Goal: Information Seeking & Learning: Compare options

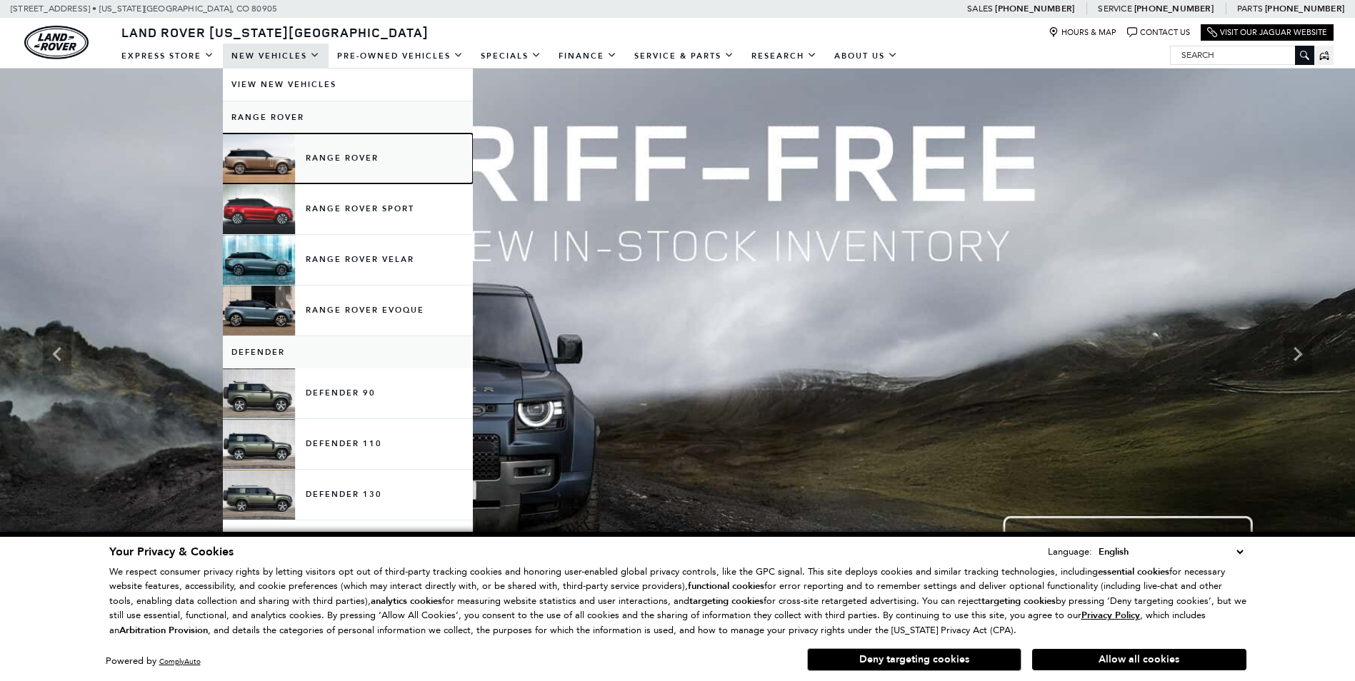
click at [328, 152] on link "Range Rover" at bounding box center [348, 159] width 250 height 50
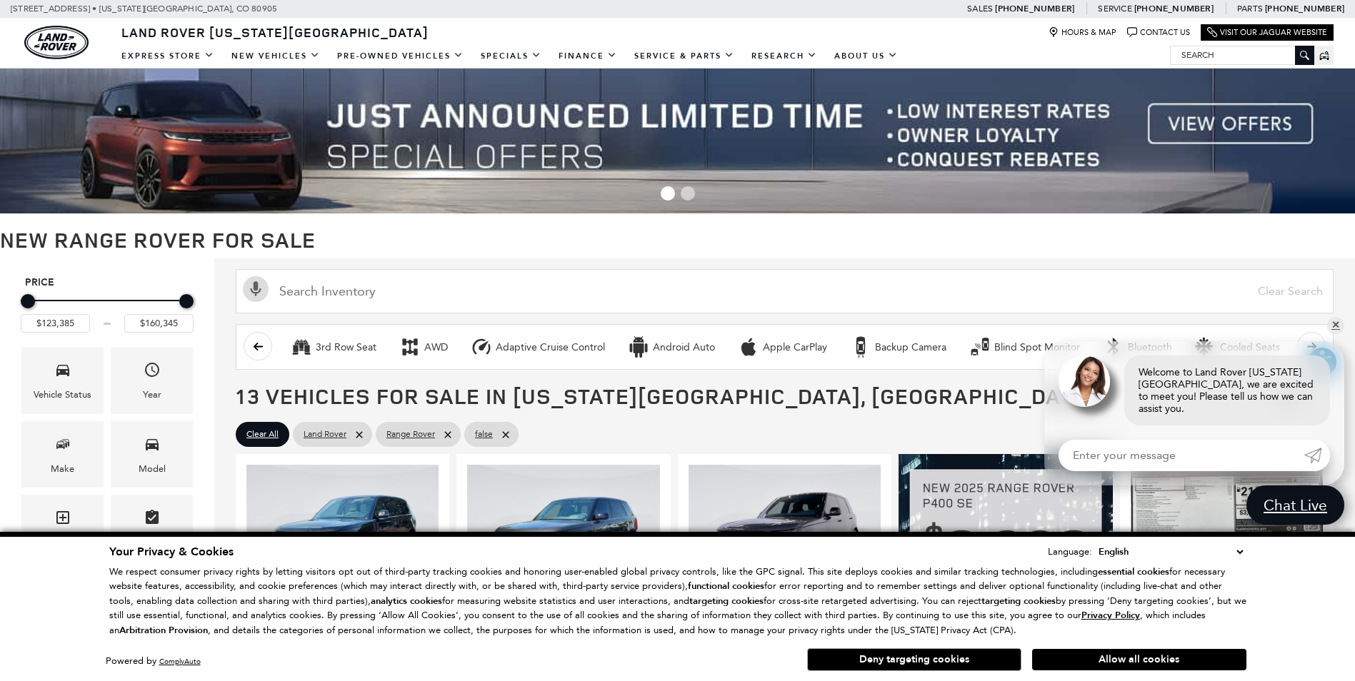
click at [1135, 138] on img at bounding box center [677, 141] width 1355 height 145
click at [1188, 125] on img at bounding box center [677, 141] width 1355 height 145
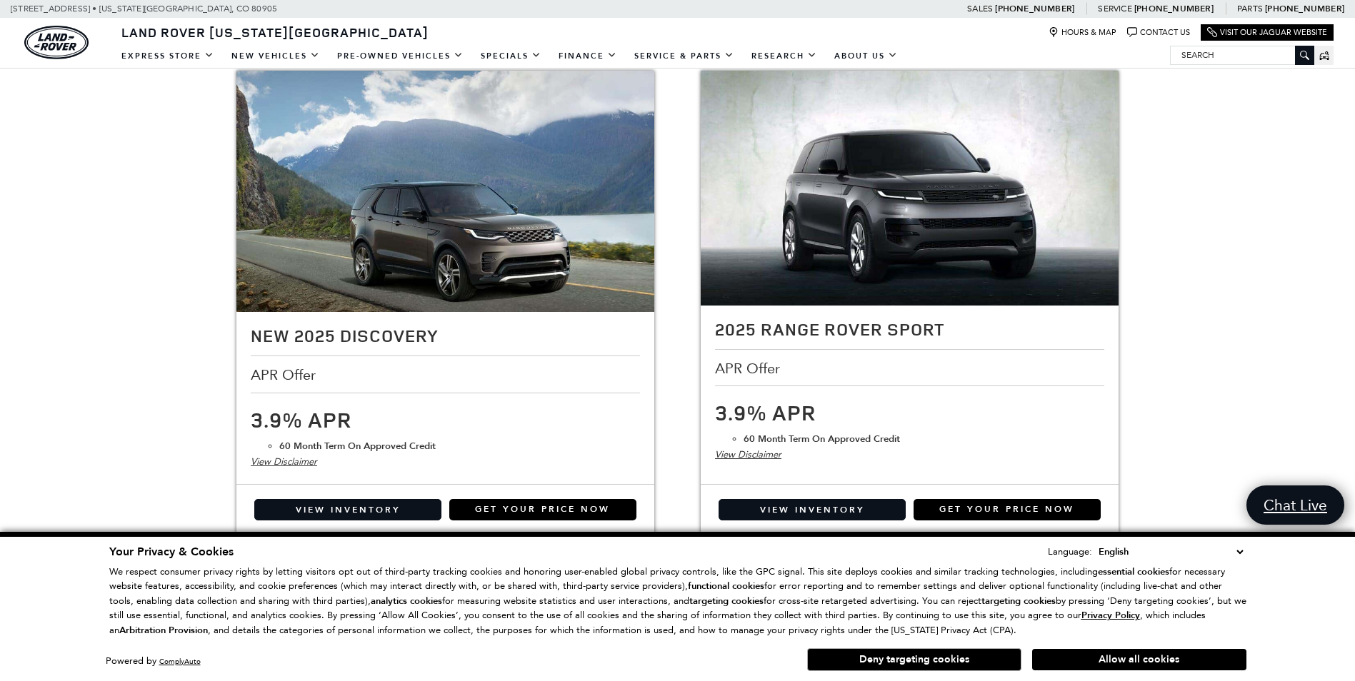
scroll to position [2399, 0]
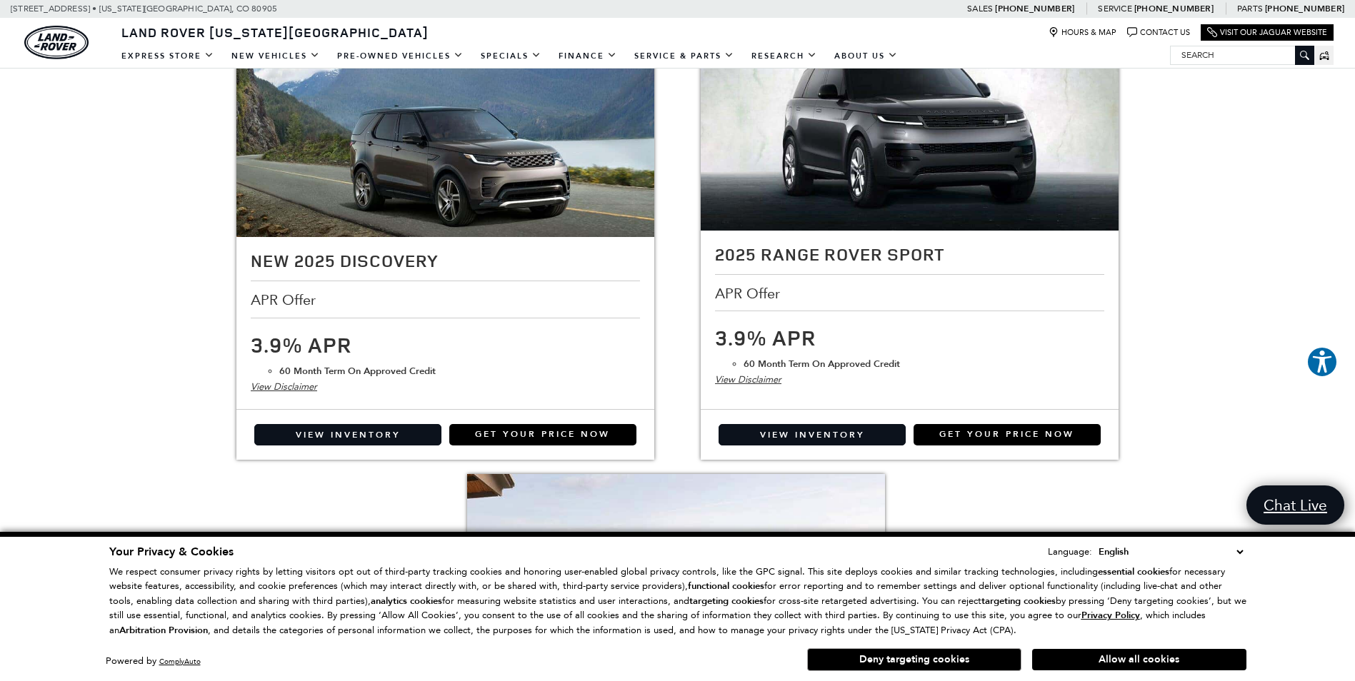
click at [1240, 553] on select "English Spanish / Español English / [GEOGRAPHIC_DATA] Korean / 한국어 Vietnamese /…" at bounding box center [1170, 552] width 151 height 16
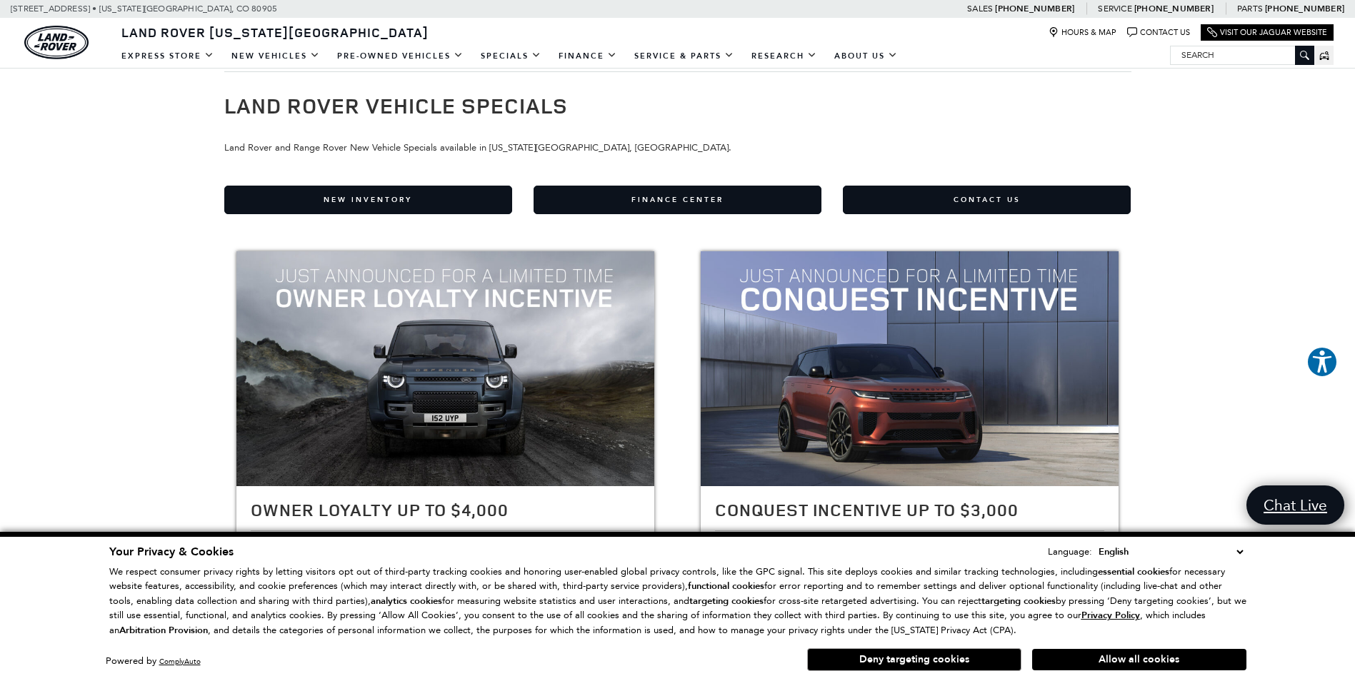
scroll to position [0, 0]
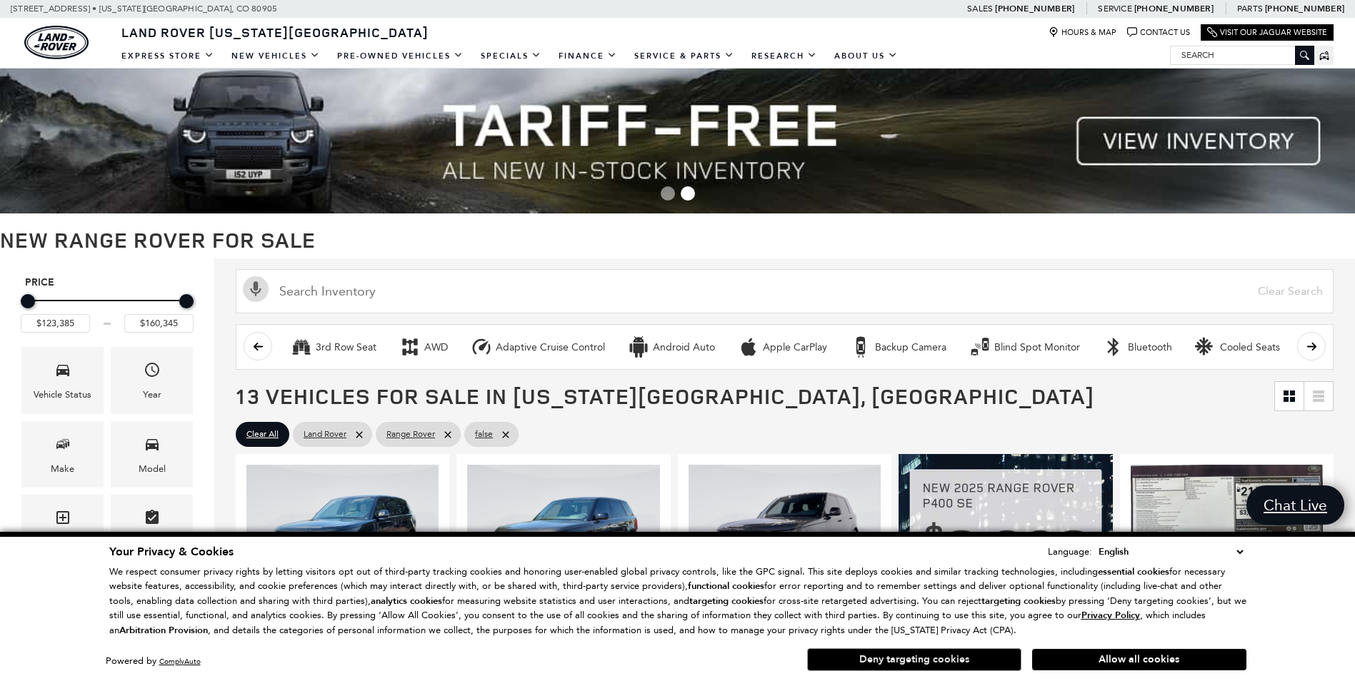
click at [985, 666] on button "Deny targeting cookies" at bounding box center [914, 659] width 214 height 23
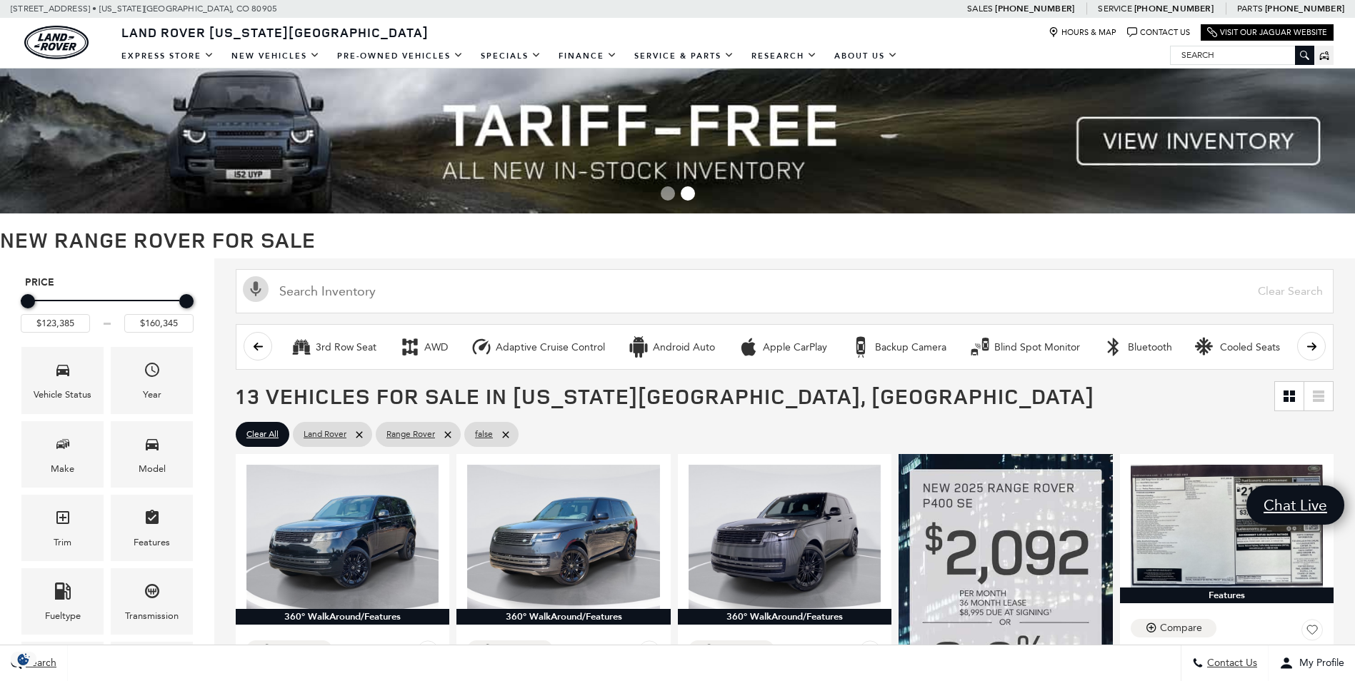
click at [853, 406] on span "13 Vehicles for Sale in Colorado Springs, CO" at bounding box center [755, 396] width 1038 height 29
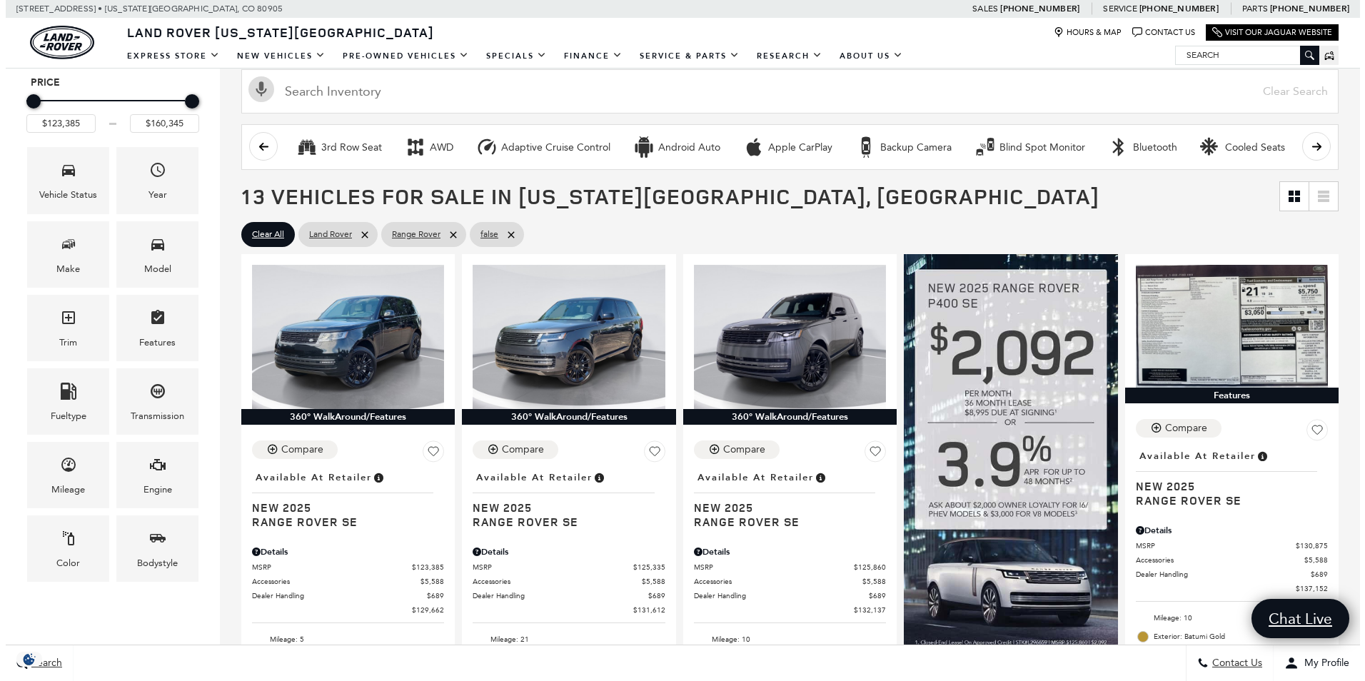
scroll to position [229, 0]
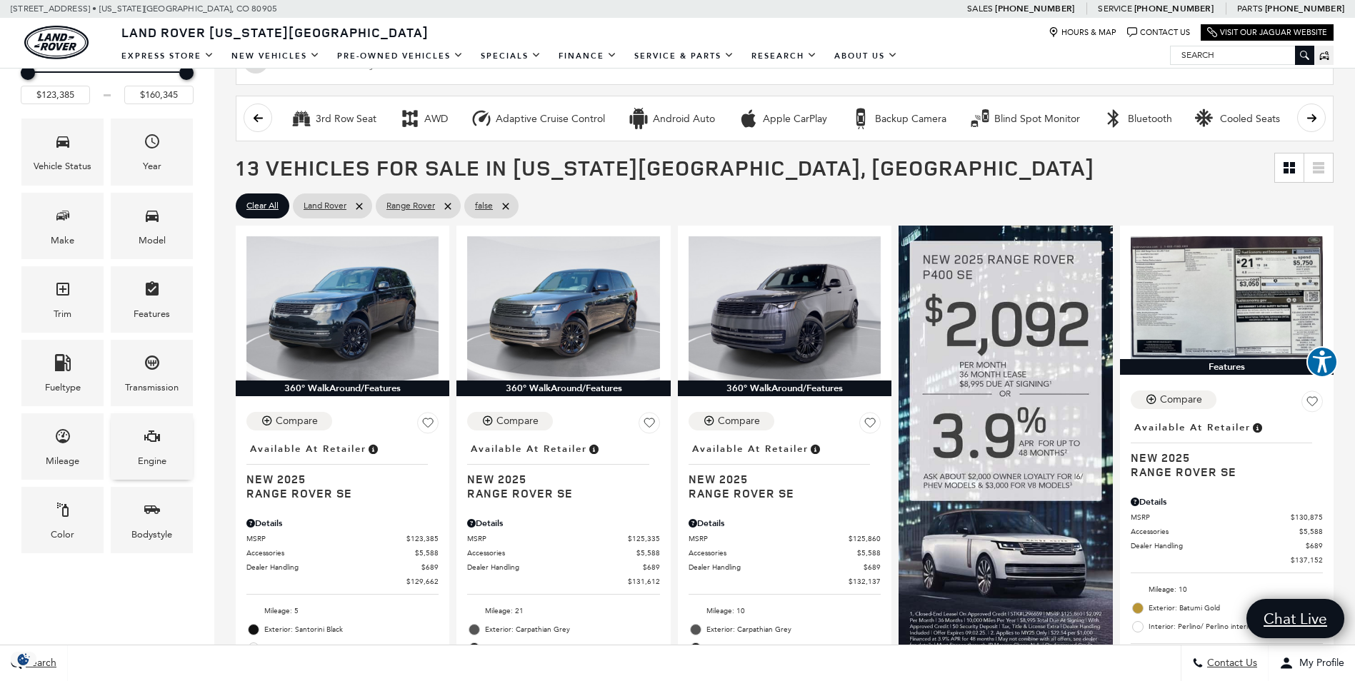
click at [152, 436] on icon "Engine" at bounding box center [152, 436] width 17 height 17
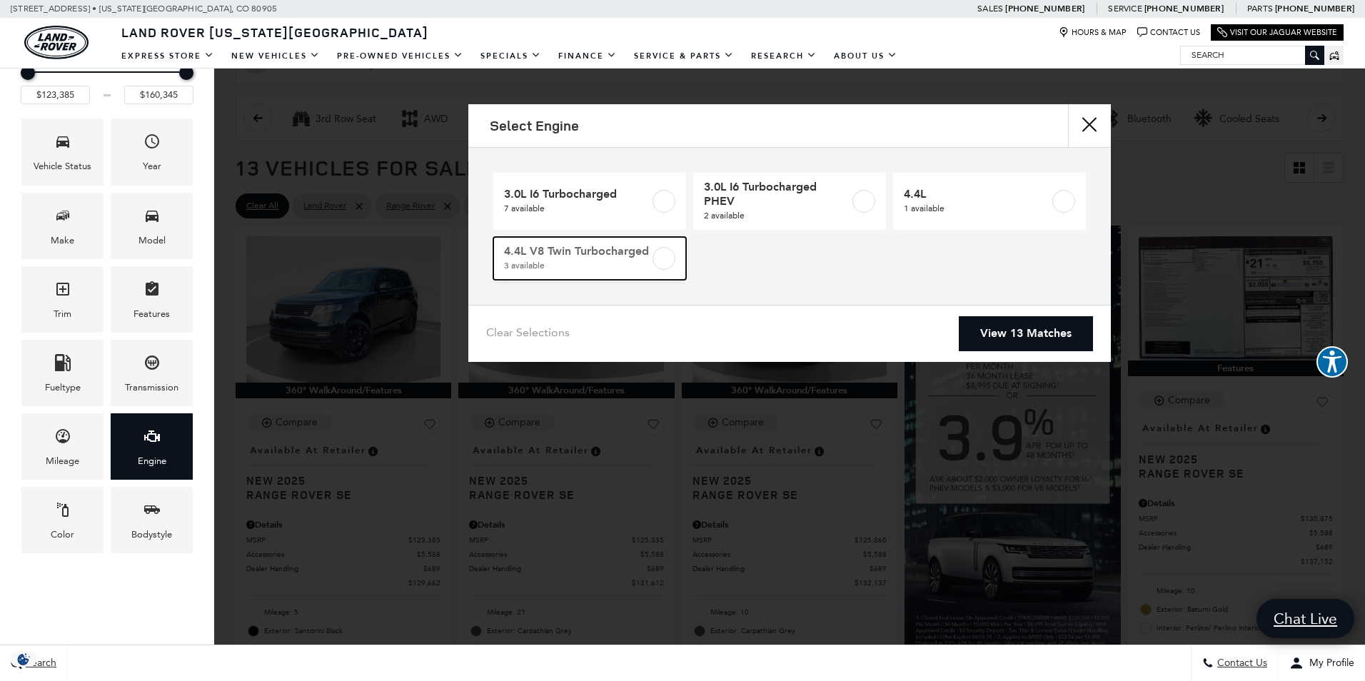
click at [663, 259] on label at bounding box center [664, 258] width 23 height 23
type input "$147,525"
checkbox input "true"
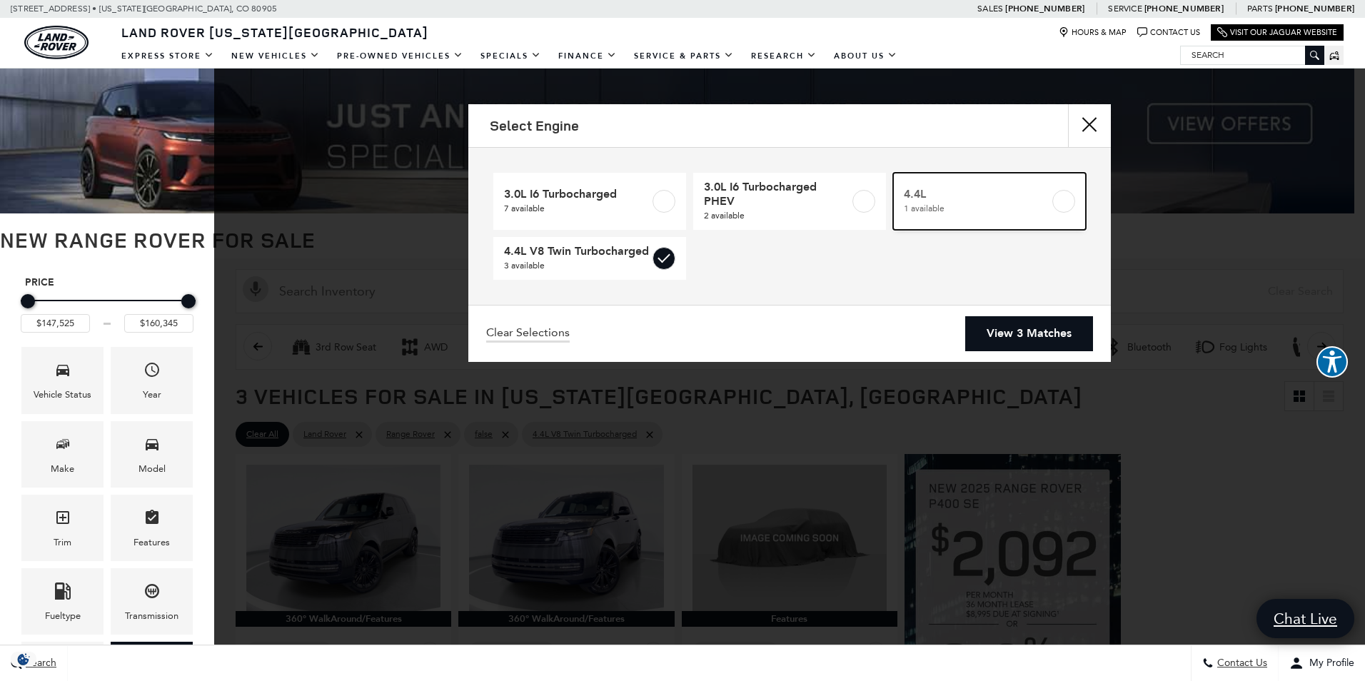
click at [1059, 201] on label at bounding box center [1064, 201] width 23 height 23
checkbox input "true"
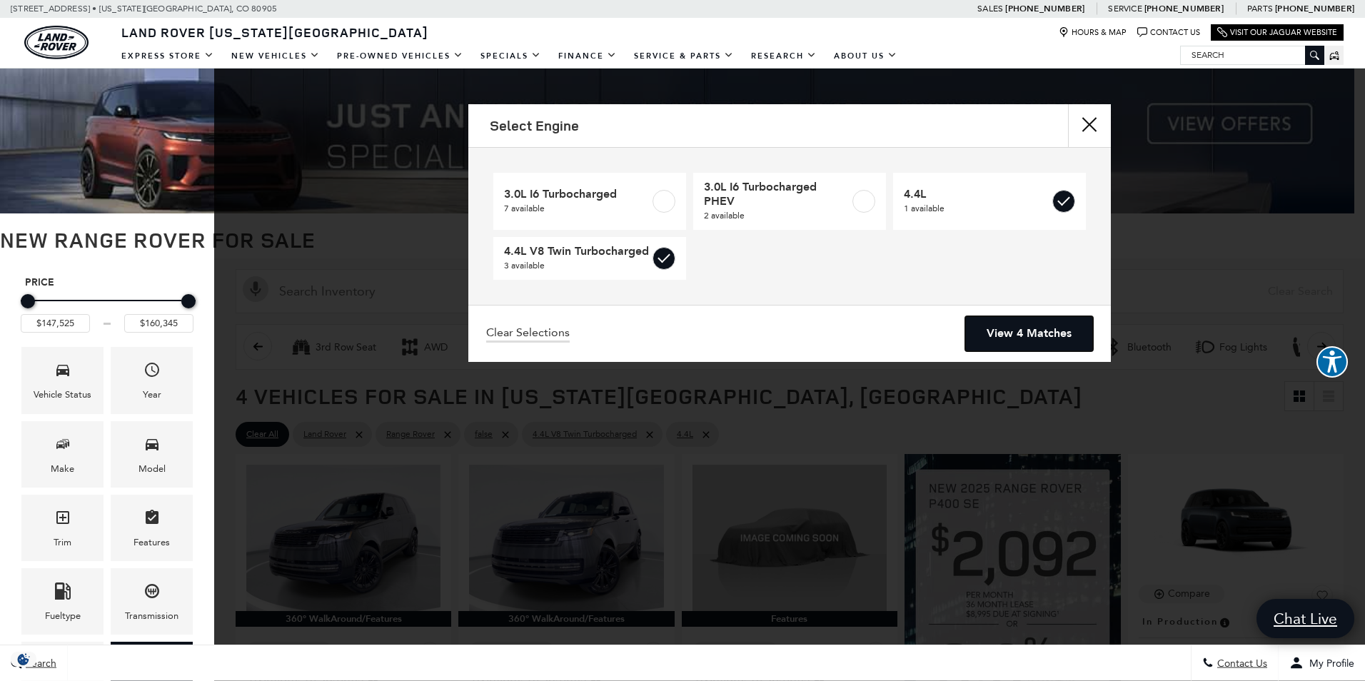
click at [1035, 339] on link "View 4 Matches" at bounding box center [1029, 333] width 128 height 35
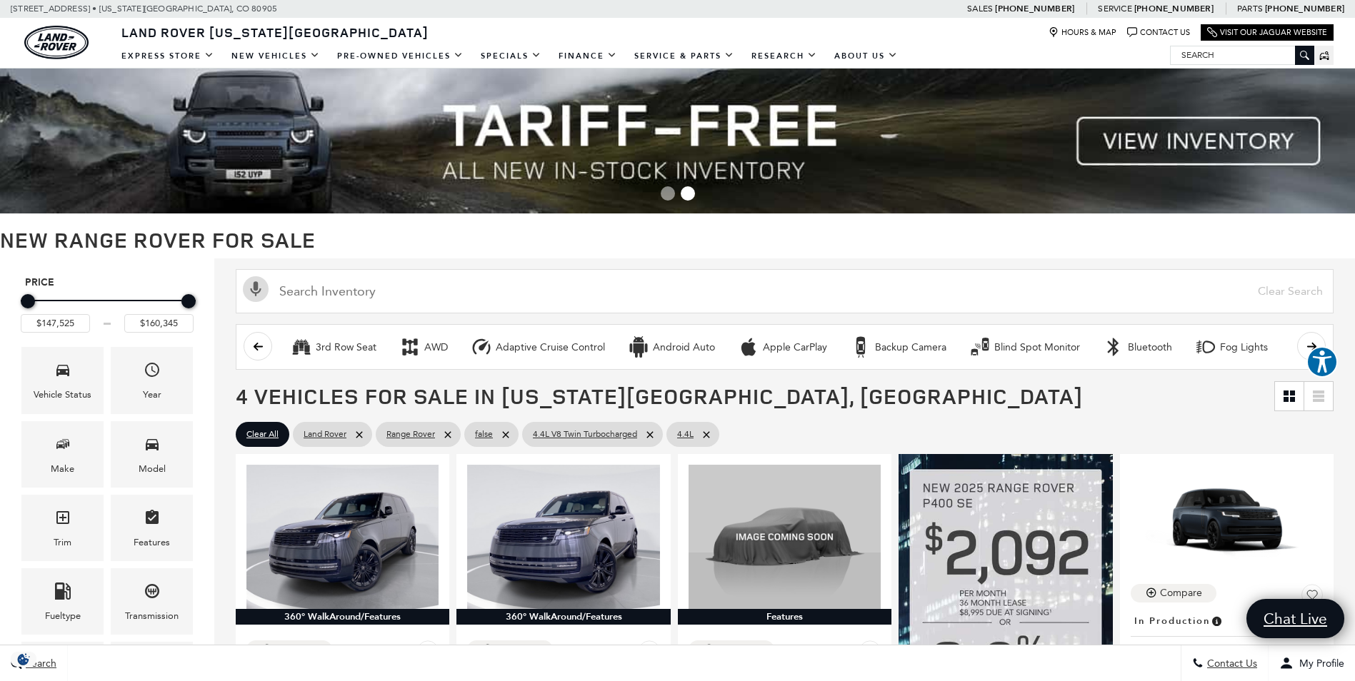
click at [867, 402] on span "4 Vehicles for Sale in Colorado Springs, CO" at bounding box center [755, 396] width 1038 height 29
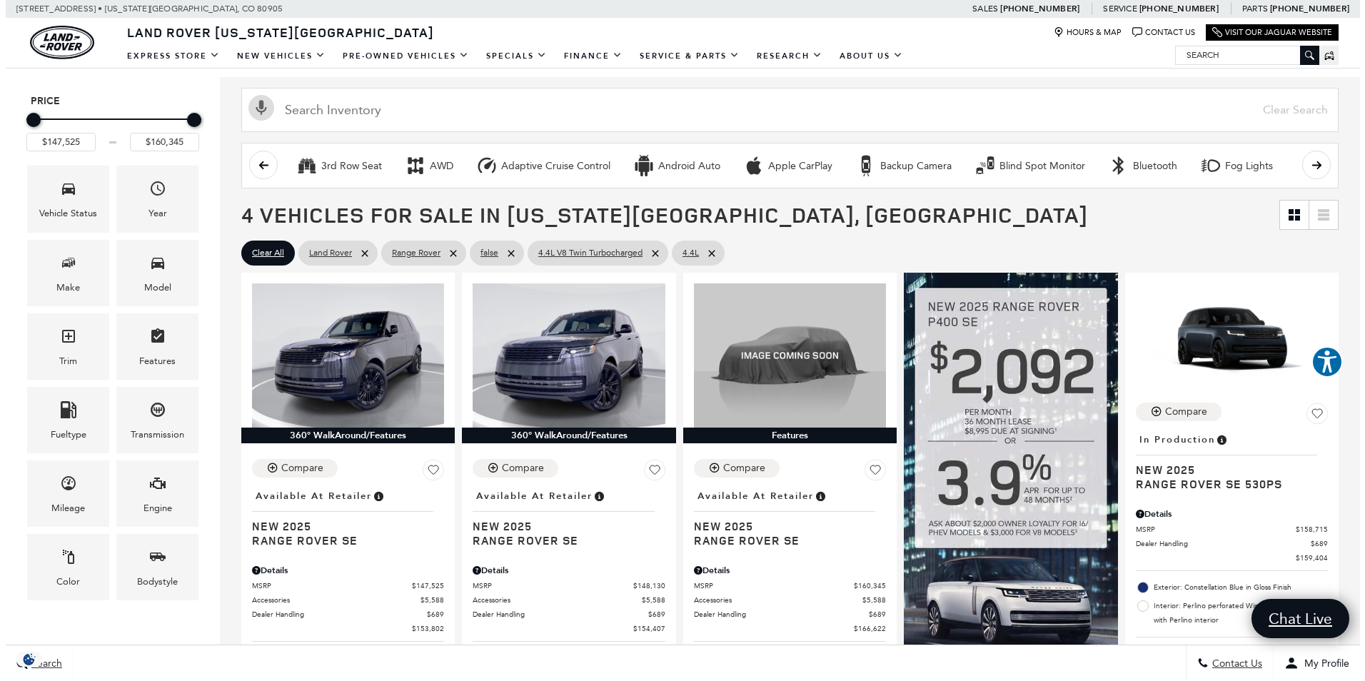
scroll to position [229, 0]
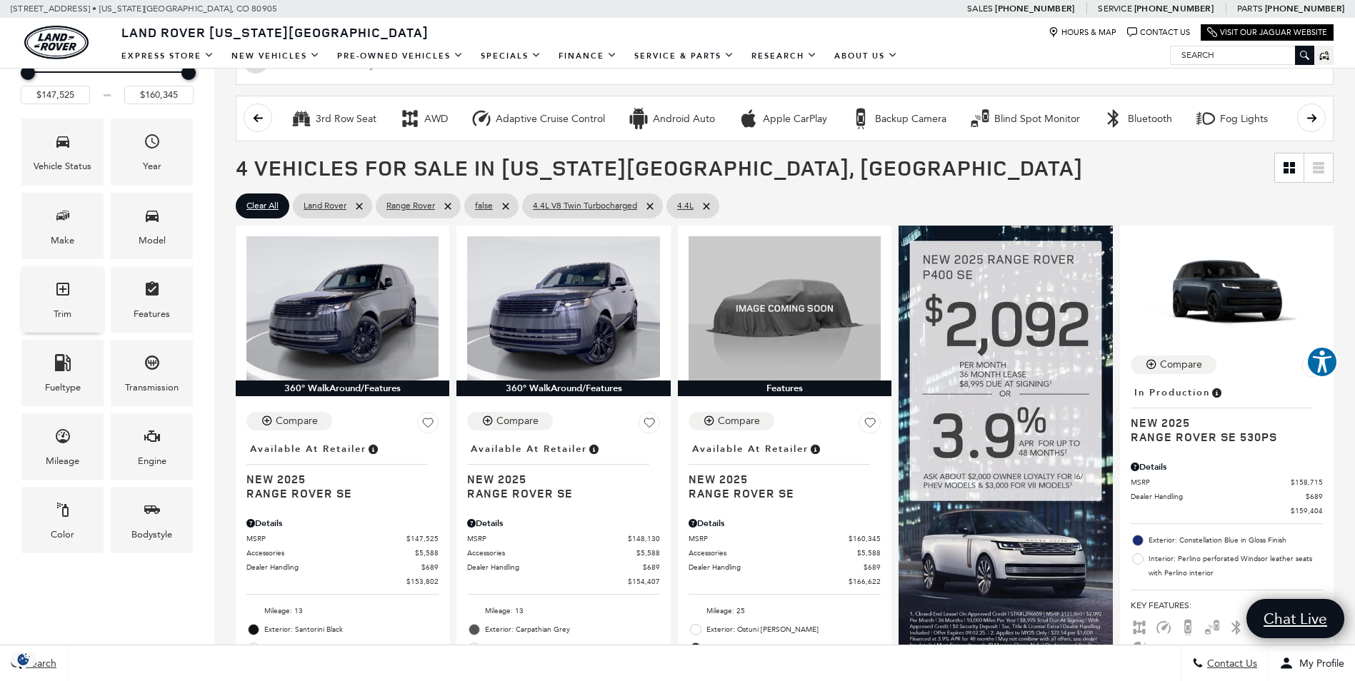
click at [69, 284] on icon "Trim" at bounding box center [62, 289] width 17 height 17
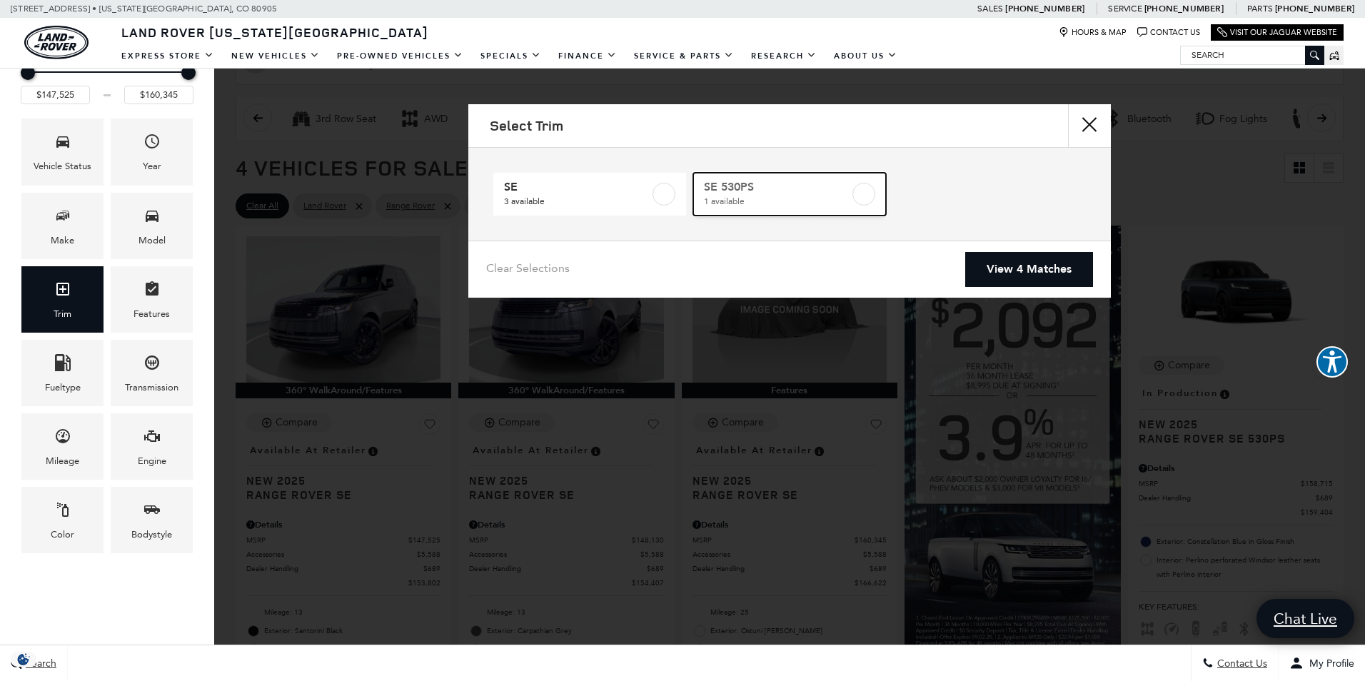
click at [858, 199] on label at bounding box center [864, 194] width 23 height 23
type input "$159,404"
checkbox input "true"
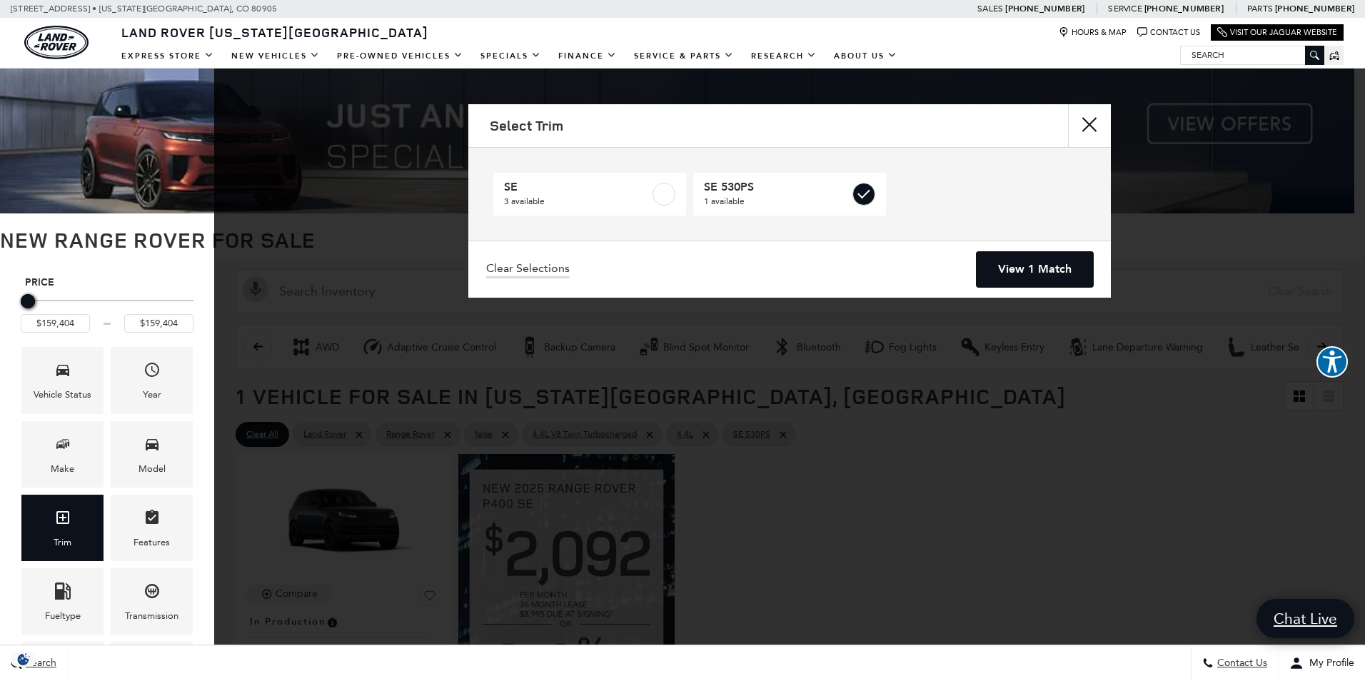
click at [1058, 266] on link "View 1 Match" at bounding box center [1035, 269] width 116 height 35
